Goal: Information Seeking & Learning: Learn about a topic

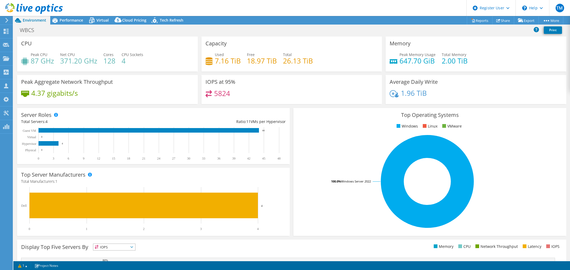
select select "USD"
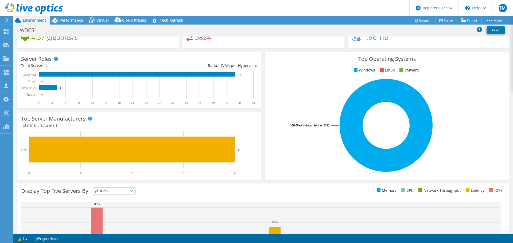
scroll to position [113, 0]
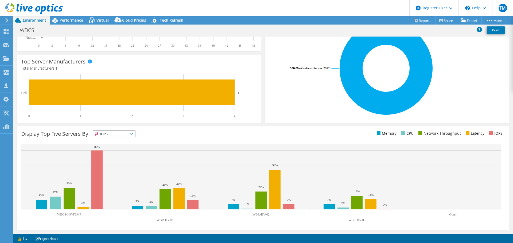
click at [119, 135] on span "IOPS" at bounding box center [114, 134] width 42 height 6
click at [114, 140] on li "IOPS" at bounding box center [114, 140] width 42 height 7
click at [115, 131] on span "IOPS" at bounding box center [110, 134] width 35 height 6
click at [113, 148] on li "Memory" at bounding box center [114, 148] width 42 height 7
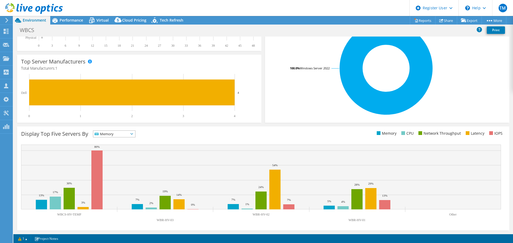
click at [123, 134] on span "Memory" at bounding box center [110, 134] width 35 height 6
click at [110, 153] on li "CPU" at bounding box center [114, 155] width 42 height 7
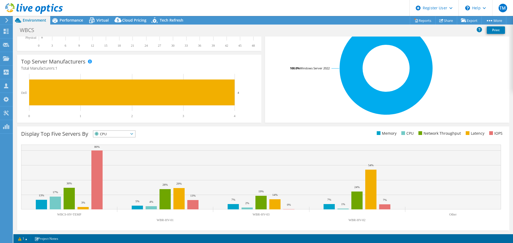
click at [113, 134] on span "CPU" at bounding box center [110, 134] width 35 height 6
click at [105, 163] on li "Network Throughput" at bounding box center [114, 163] width 42 height 7
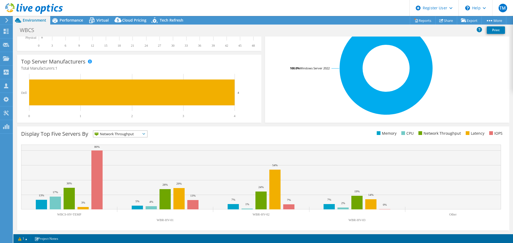
click at [125, 132] on span "Network Throughput" at bounding box center [116, 134] width 47 height 6
click at [109, 168] on li "Latency" at bounding box center [120, 170] width 54 height 7
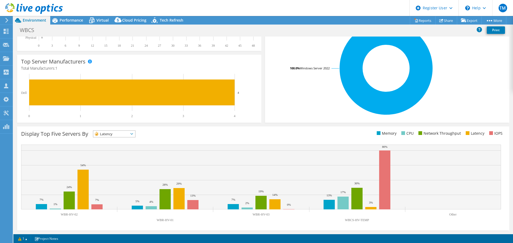
scroll to position [0, 0]
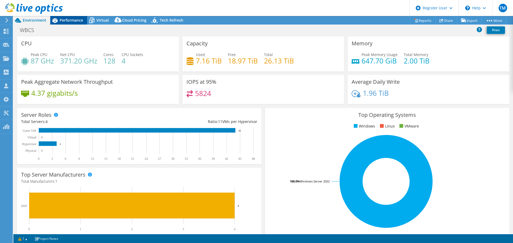
click at [61, 19] on span "Performance" at bounding box center [71, 20] width 23 height 5
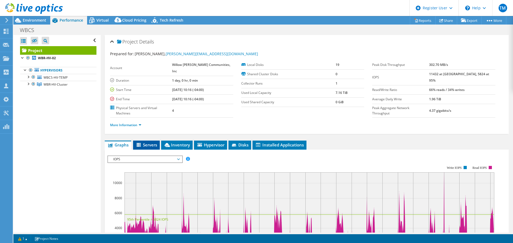
click at [149, 142] on span "Servers" at bounding box center [146, 144] width 21 height 5
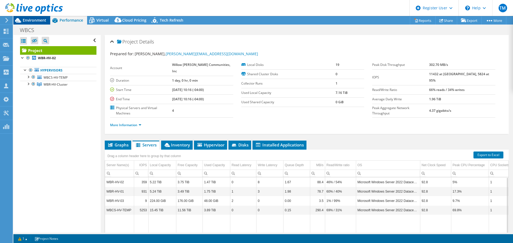
click at [22, 23] on icon at bounding box center [17, 20] width 9 height 9
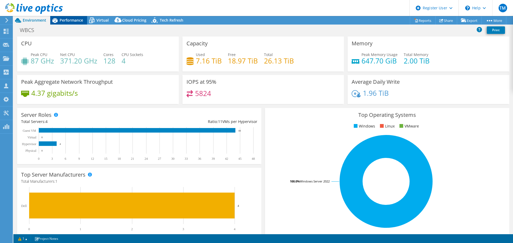
click at [72, 19] on span "Performance" at bounding box center [71, 20] width 23 height 5
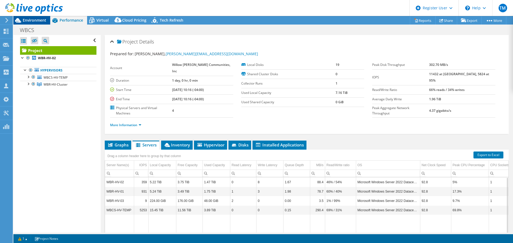
click at [26, 22] on span "Environment" at bounding box center [34, 20] width 23 height 5
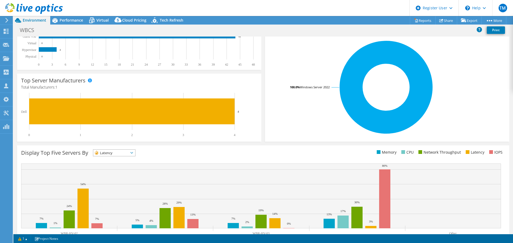
scroll to position [107, 0]
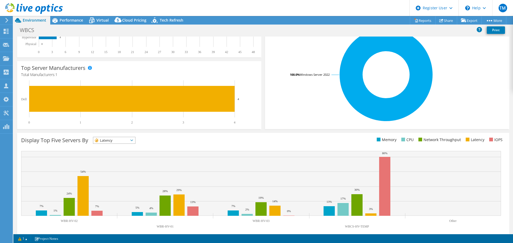
click at [106, 142] on span "Latency" at bounding box center [110, 140] width 35 height 6
click at [104, 153] on li "Memory" at bounding box center [114, 154] width 42 height 7
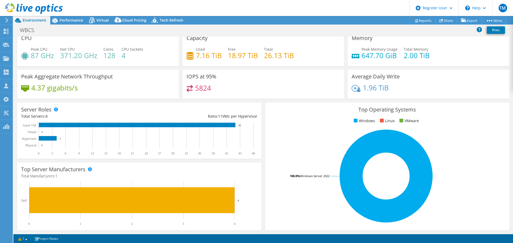
scroll to position [0, 0]
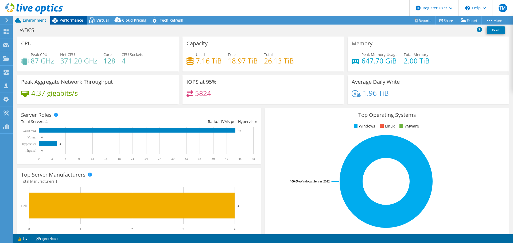
click at [70, 19] on span "Performance" at bounding box center [71, 20] width 23 height 5
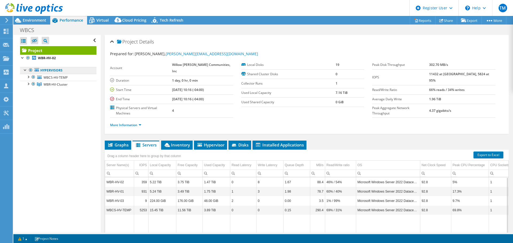
click at [51, 69] on link "Hypervisors" at bounding box center [58, 70] width 76 height 7
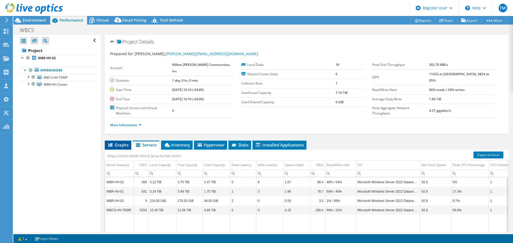
click at [123, 143] on span "Graphs" at bounding box center [117, 144] width 21 height 5
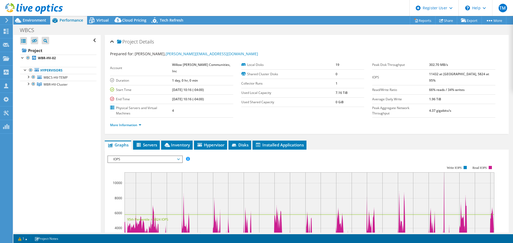
click at [131, 161] on span "IOPS" at bounding box center [145, 159] width 69 height 6
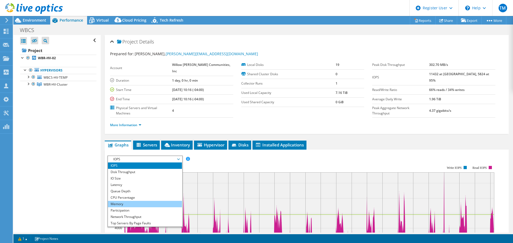
click at [125, 203] on li "Memory" at bounding box center [145, 204] width 74 height 6
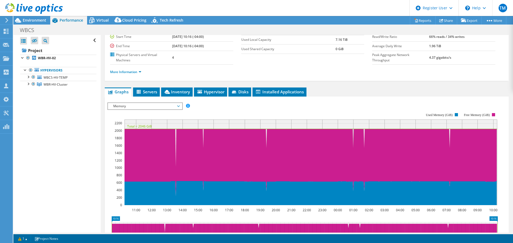
scroll to position [53, 0]
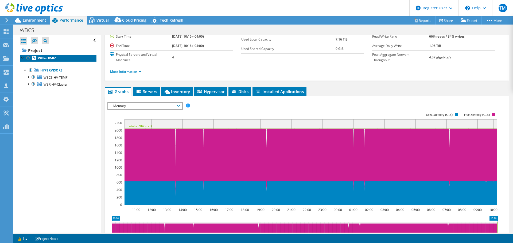
click at [53, 60] on b "WBR-HV-02" at bounding box center [47, 58] width 18 height 5
